Goal: Find specific page/section: Find specific page/section

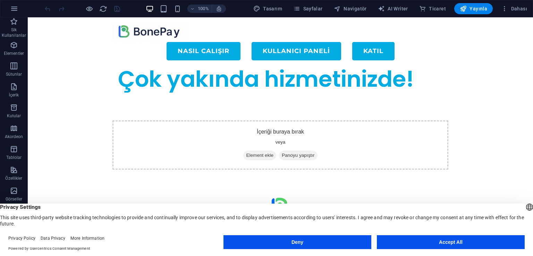
click at [422, 243] on button "Accept All" at bounding box center [451, 242] width 148 height 14
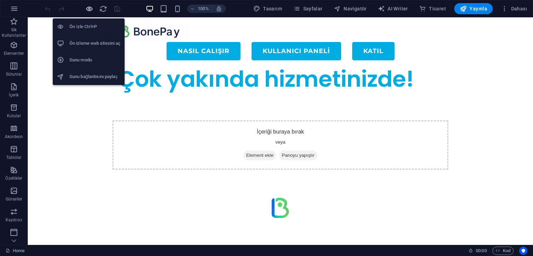
click at [87, 10] on icon "button" at bounding box center [89, 9] width 8 height 8
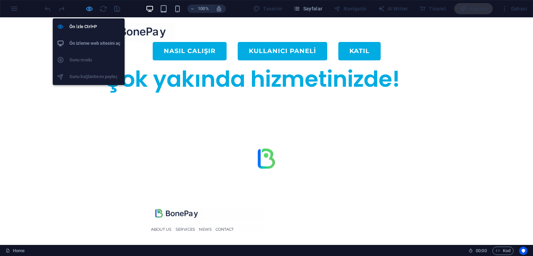
click at [89, 11] on icon "button" at bounding box center [89, 9] width 8 height 8
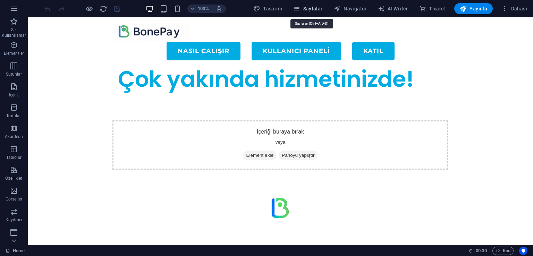
click at [313, 8] on span "Sayfalar" at bounding box center [307, 8] width 29 height 7
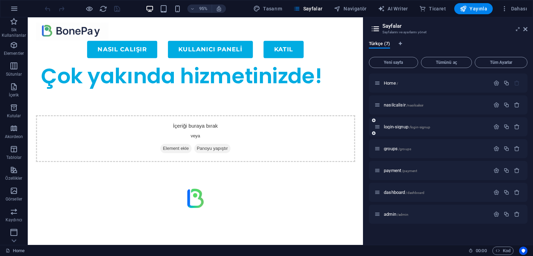
click at [407, 131] on div "login-signup /login-signup" at bounding box center [448, 126] width 159 height 19
click at [409, 128] on span "/login-signup" at bounding box center [420, 127] width 22 height 4
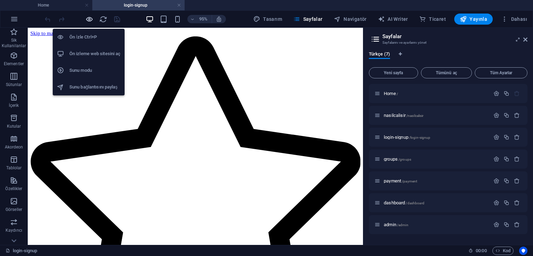
click at [89, 21] on icon "button" at bounding box center [89, 19] width 8 height 8
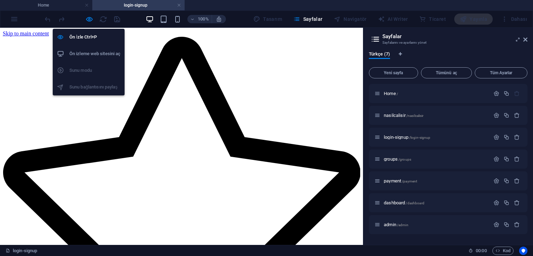
click at [90, 54] on h6 "Ön izleme web sitesini aç" at bounding box center [94, 54] width 51 height 8
